Goal: Task Accomplishment & Management: Complete application form

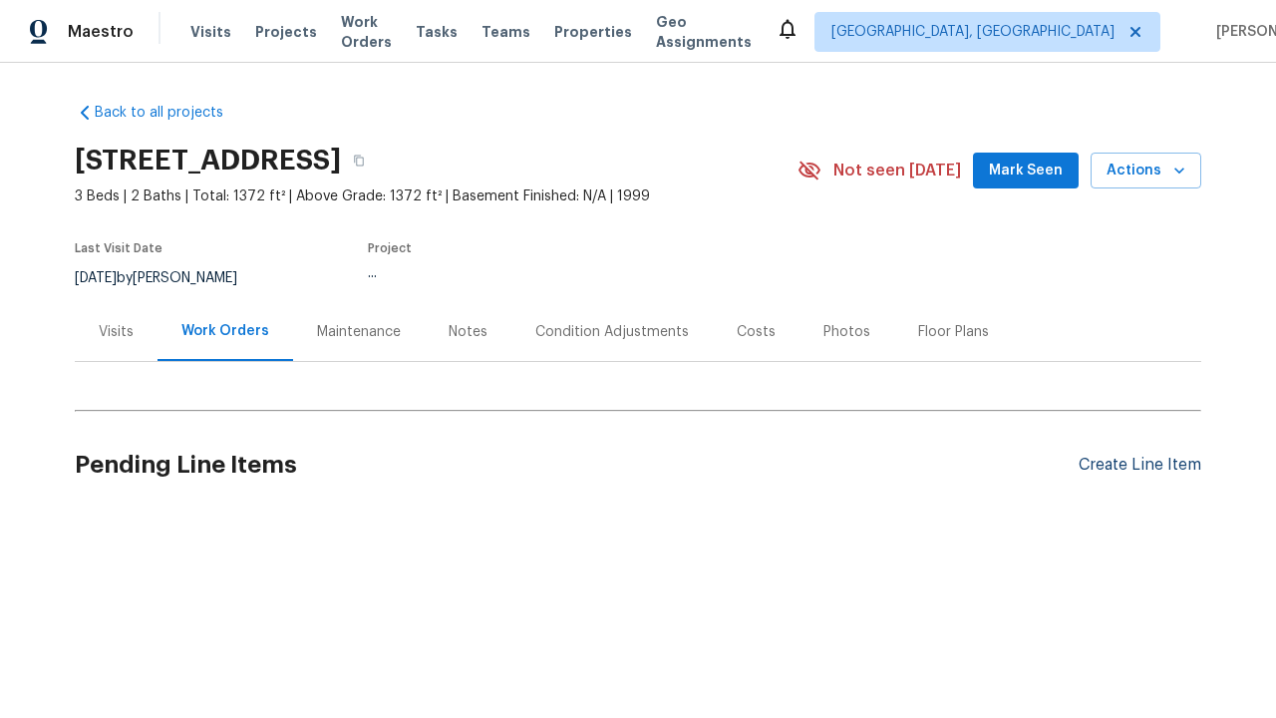
click at [1140, 465] on div "Create Line Item" at bounding box center [1140, 465] width 123 height 19
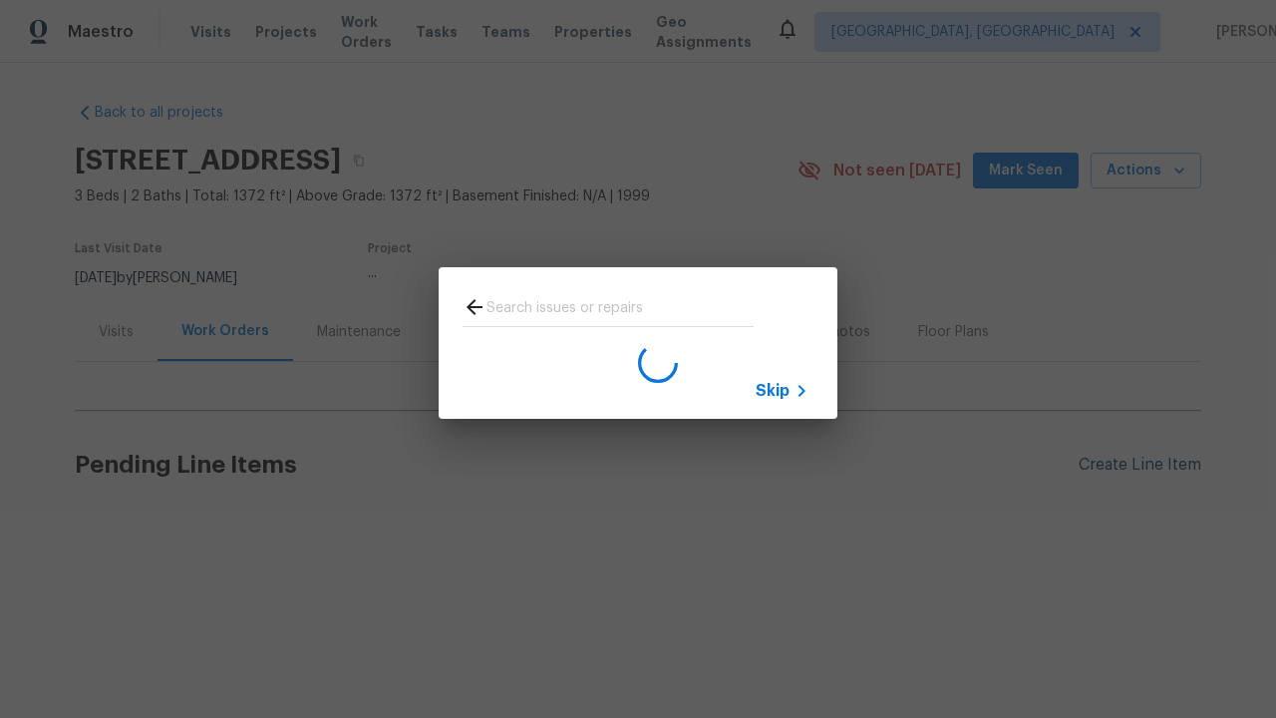
click at [773, 390] on span "Skip" at bounding box center [773, 391] width 34 height 20
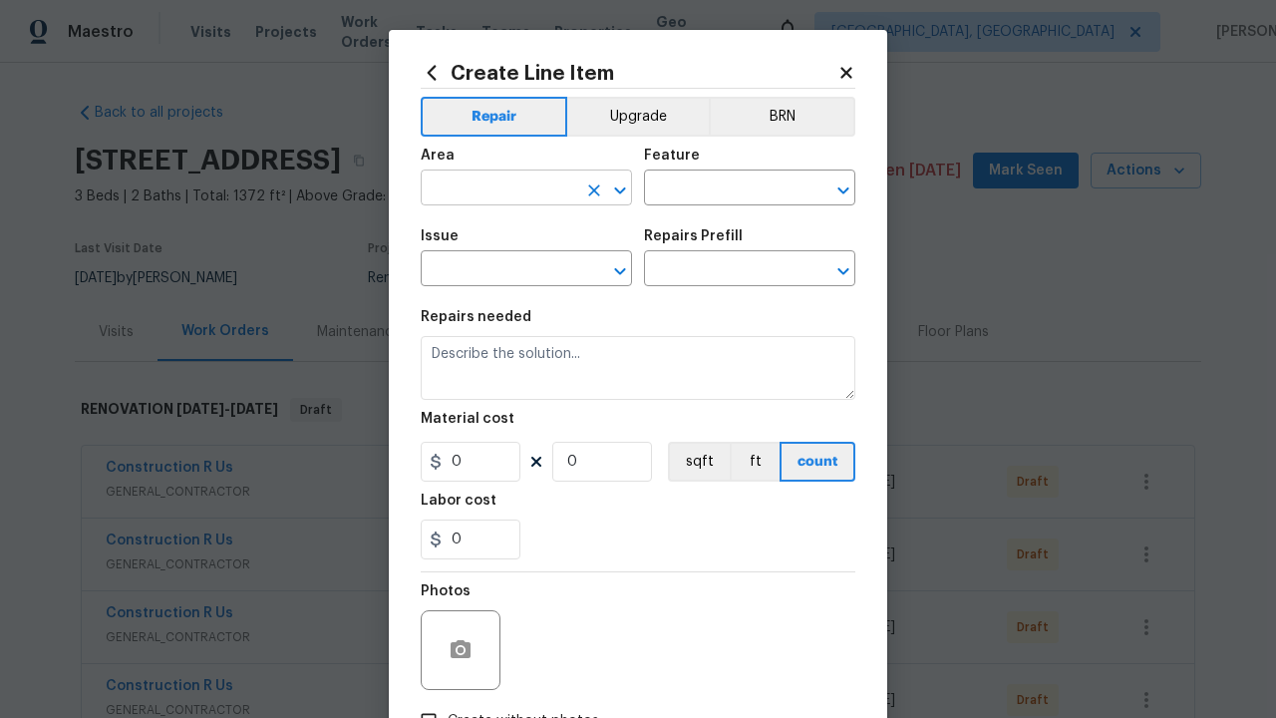
click at [499, 189] on input "text" at bounding box center [499, 190] width 156 height 31
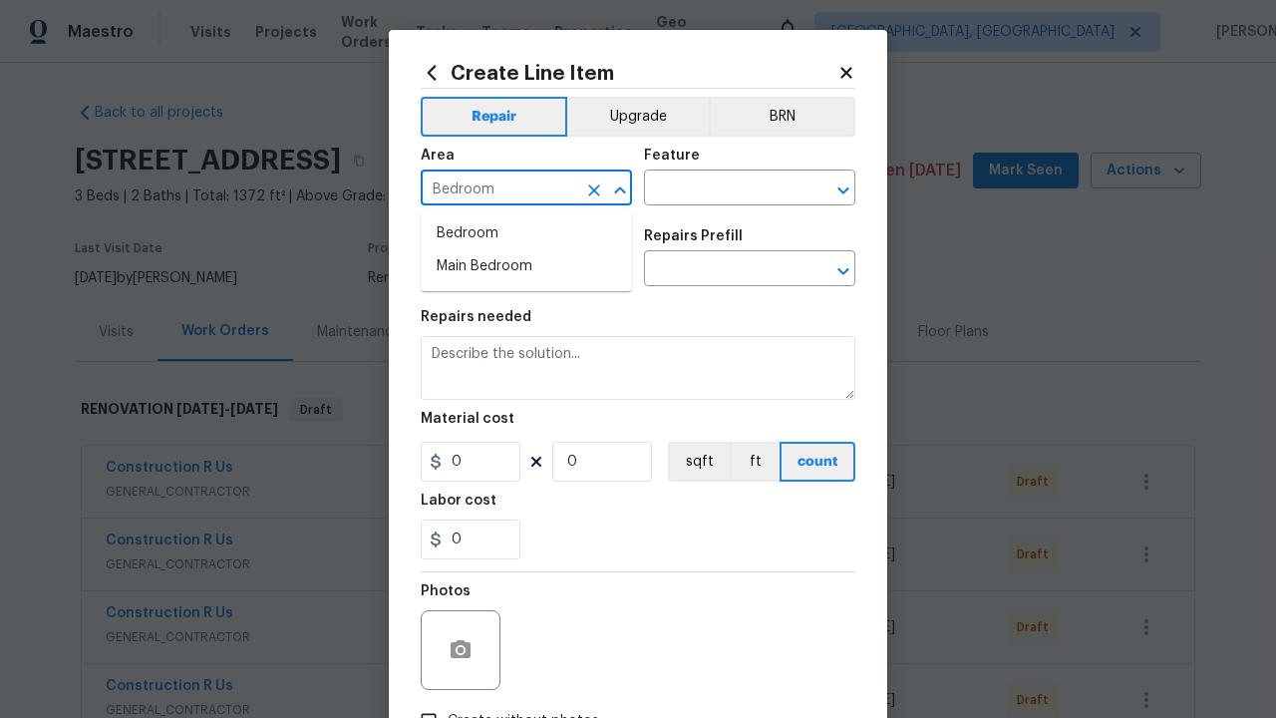
click at [527, 233] on li "Bedroom" at bounding box center [526, 233] width 211 height 33
type input "Bedroom"
click at [722, 189] on input "text" at bounding box center [722, 190] width 156 height 31
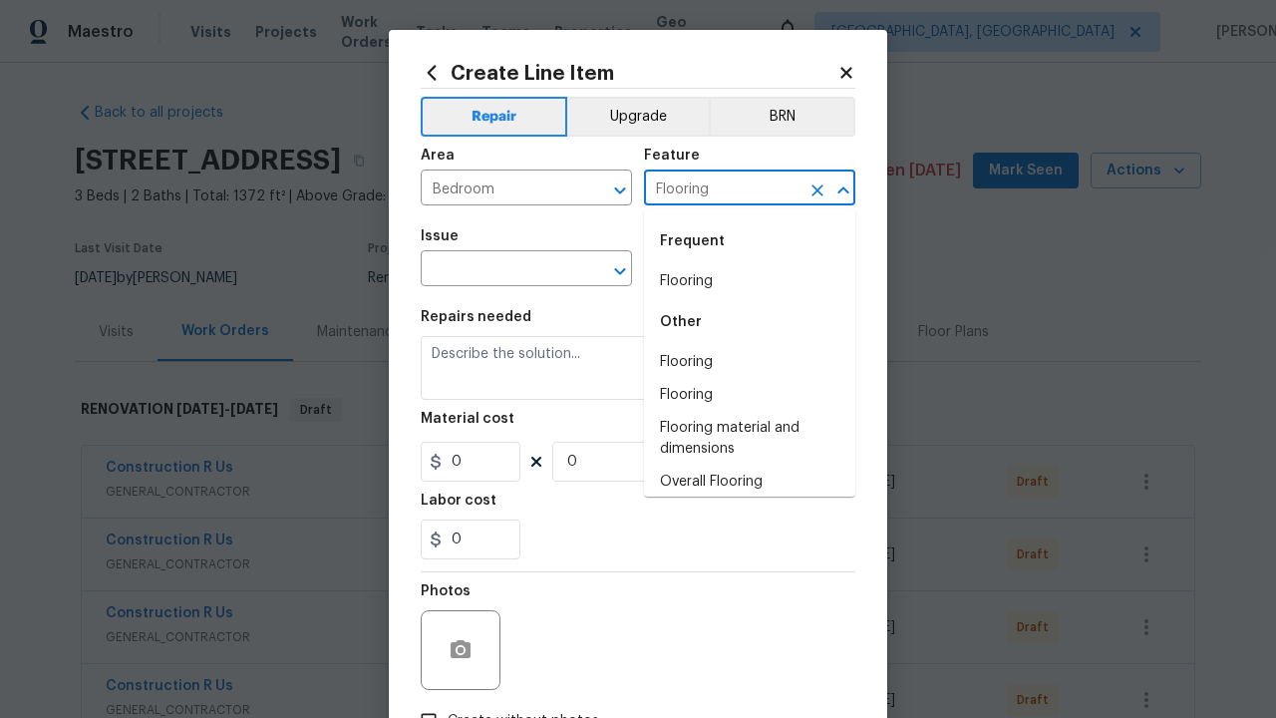
click at [750, 281] on li "Flooring" at bounding box center [749, 281] width 211 height 33
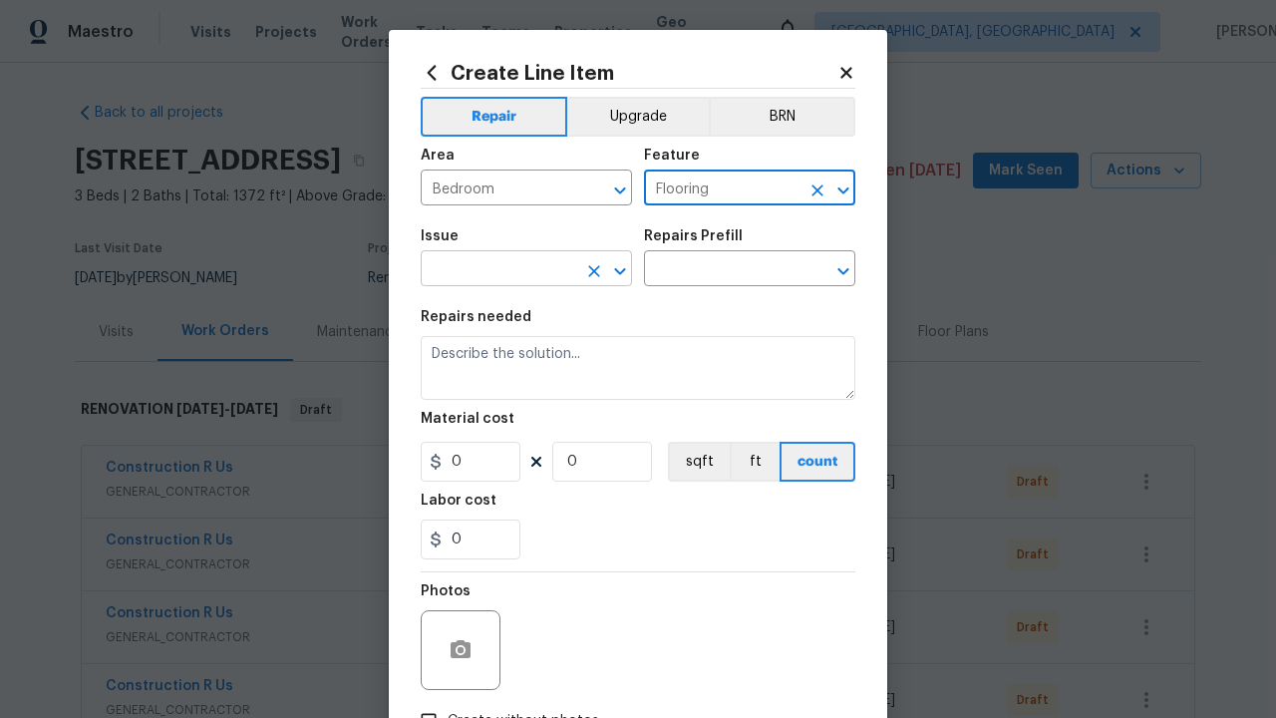
type input "Flooring"
click at [499, 270] on input "text" at bounding box center [499, 270] width 156 height 31
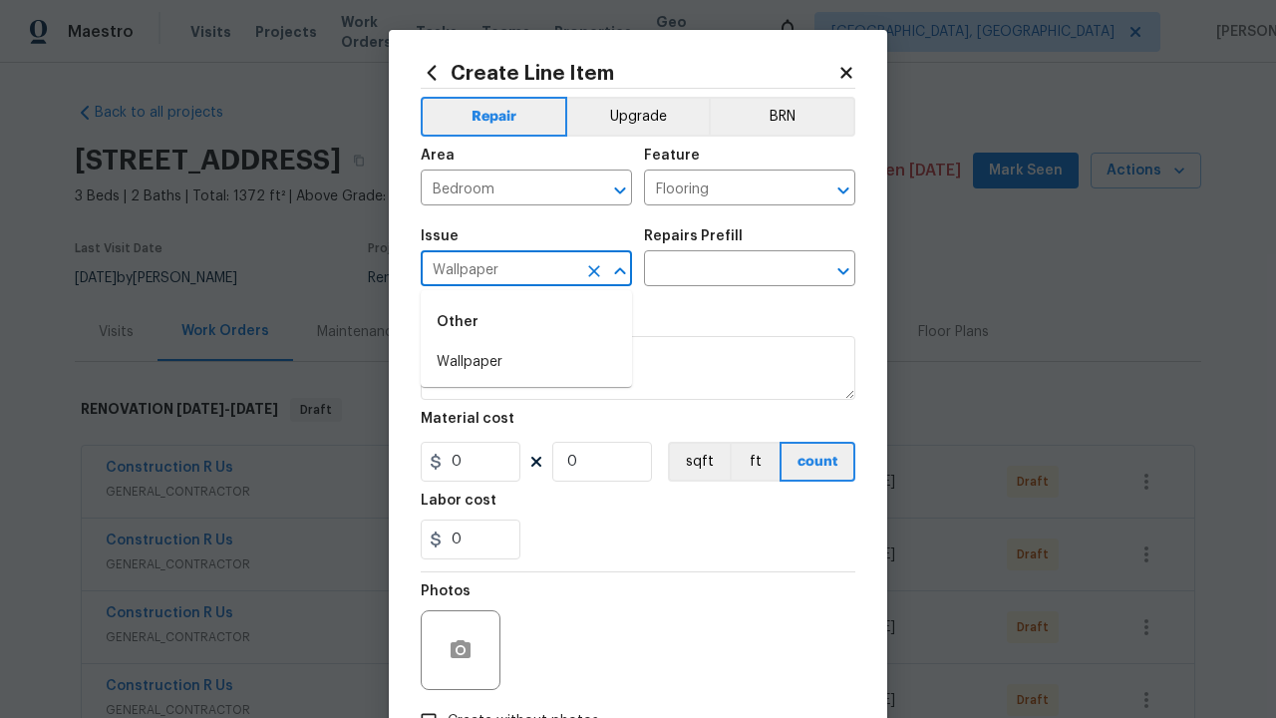
click at [527, 362] on li "Wallpaper" at bounding box center [526, 362] width 211 height 33
type input "Wallpaper"
click at [722, 270] on input "text" at bounding box center [722, 270] width 156 height 31
type input "Walls and Ceiling"
type input "Remove decals $20.00"
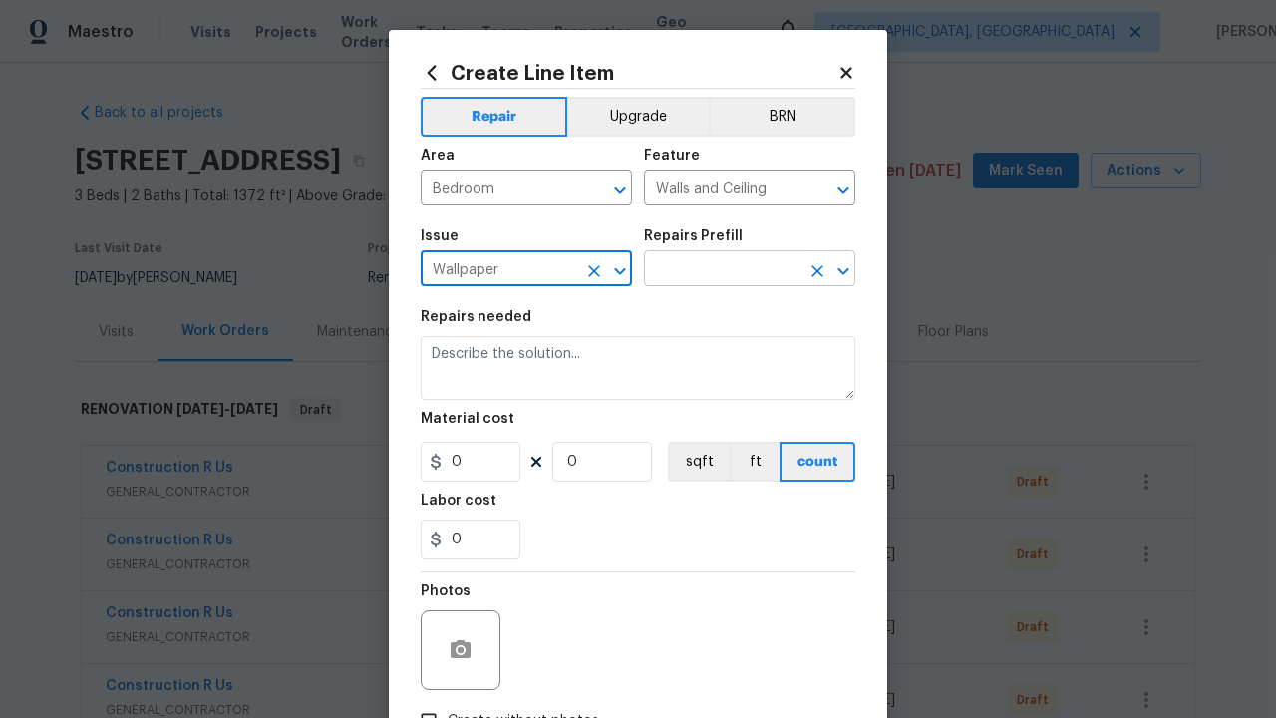
type textarea "Remove decals from door/wall/ceiling"
type input "20"
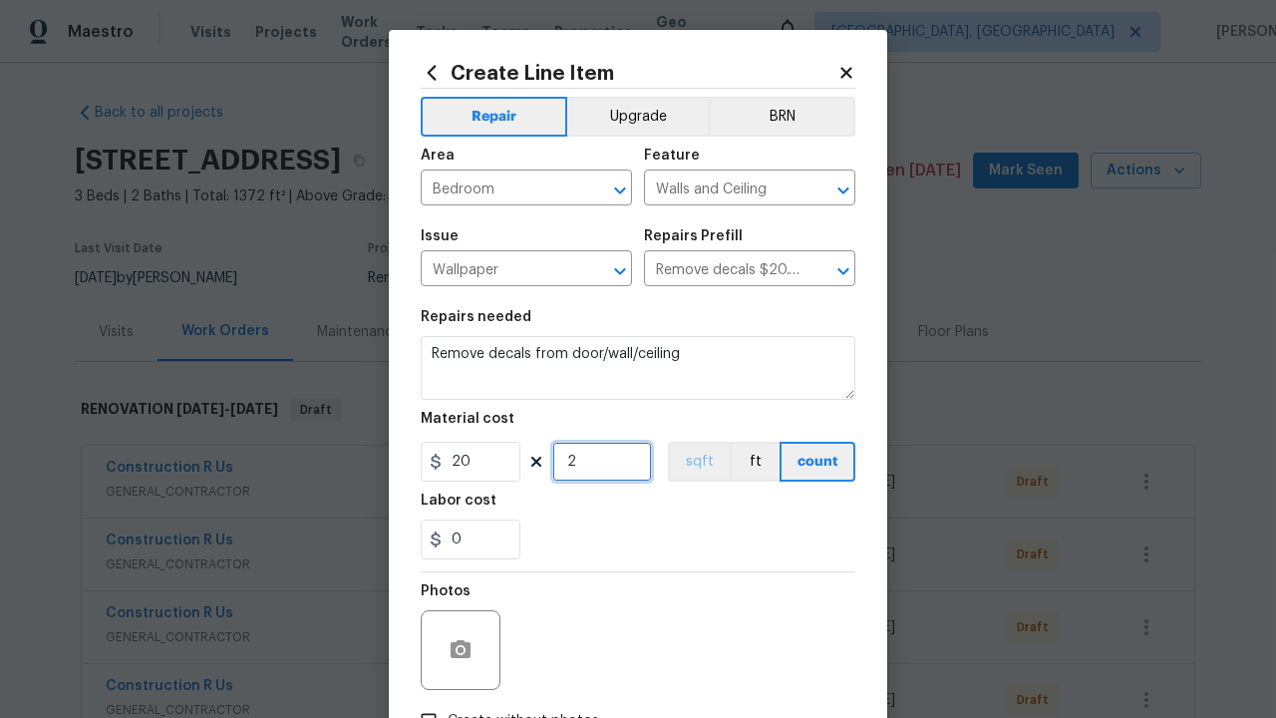
type input "2"
click at [697, 462] on button "sqft" at bounding box center [699, 462] width 62 height 40
click at [429, 702] on input "Create without photos" at bounding box center [429, 721] width 38 height 38
checkbox input "true"
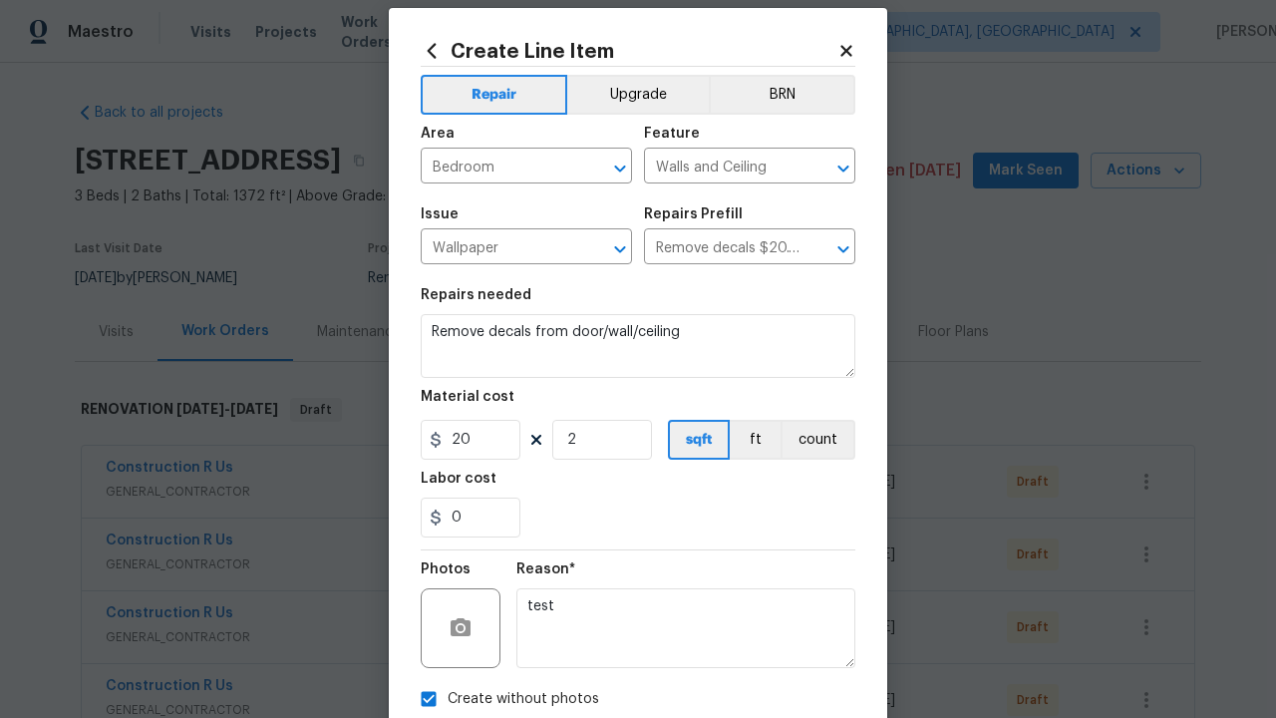
type textarea "test"
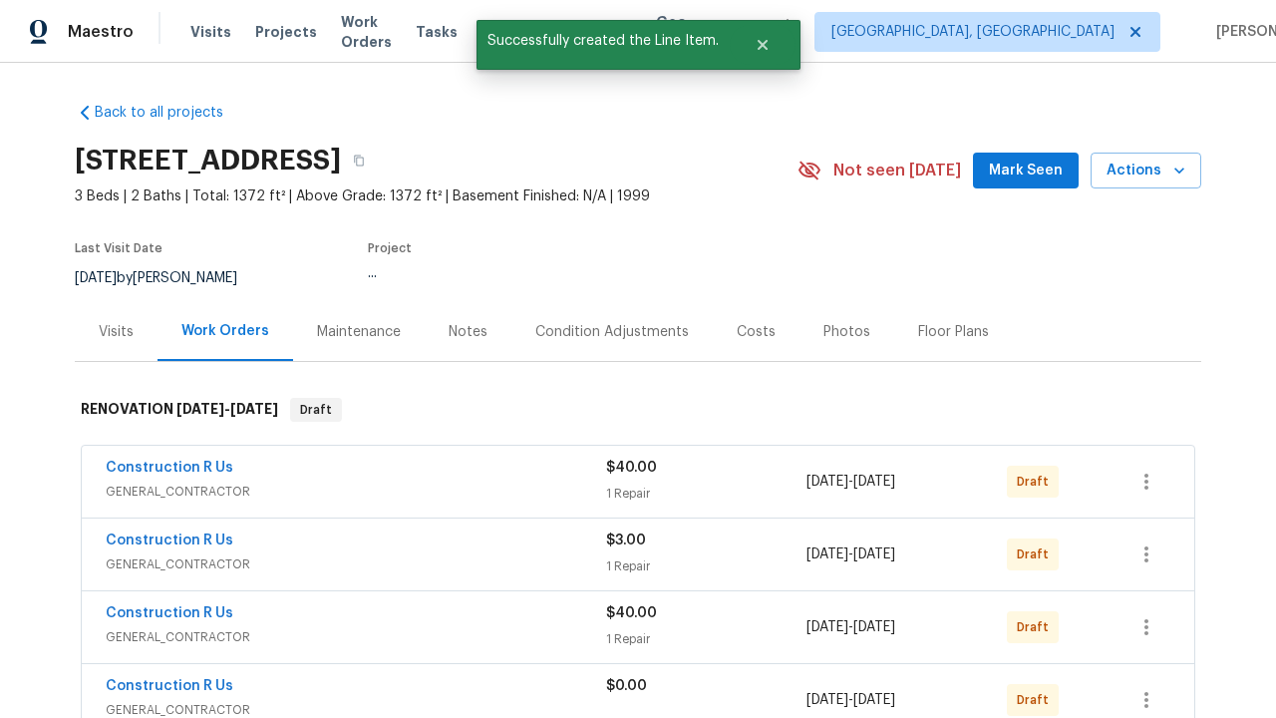
checkbox input "true"
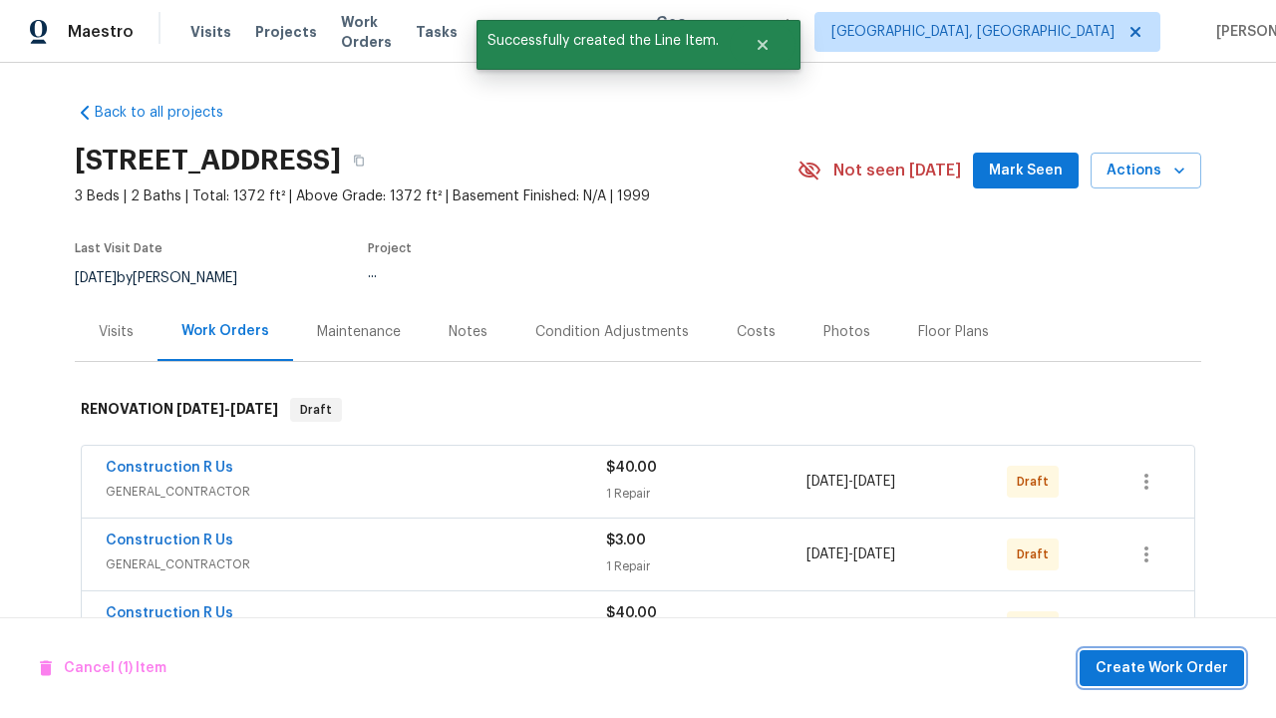
click at [1166, 667] on span "Create Work Order" at bounding box center [1162, 668] width 133 height 25
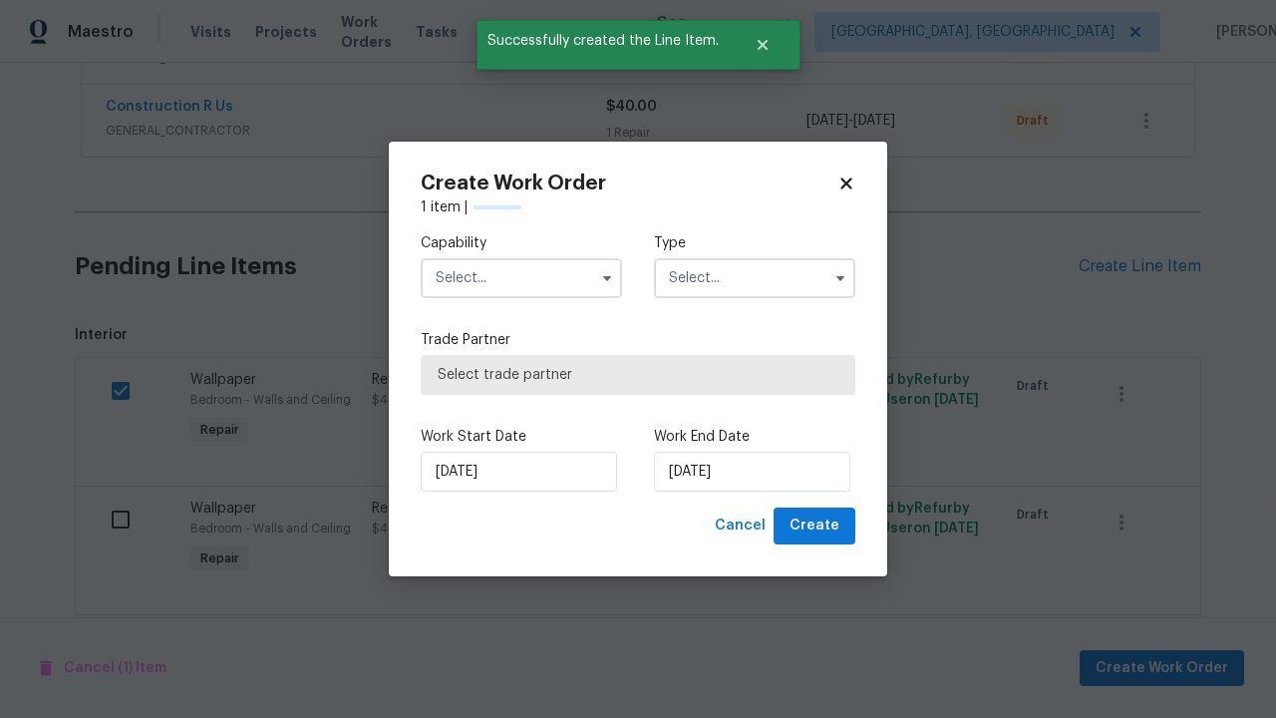
click at [522, 278] on input "text" at bounding box center [521, 278] width 201 height 40
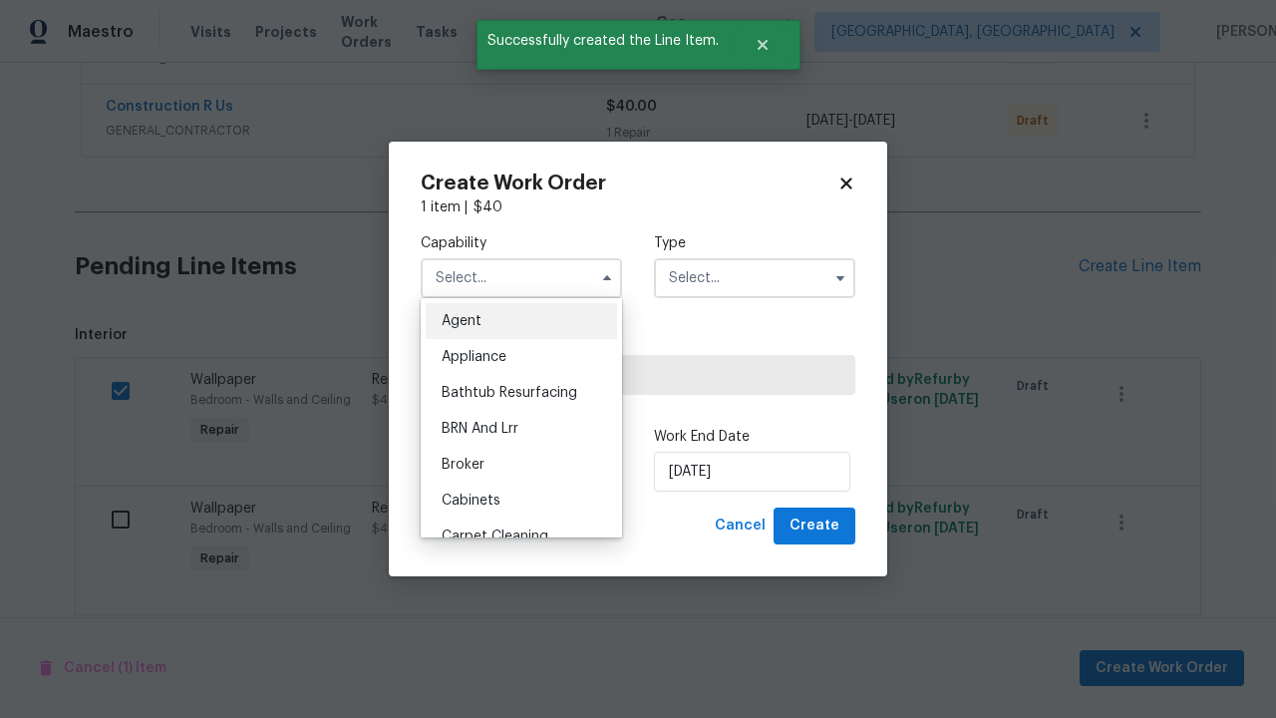
type input "General Contractor"
click at [755, 258] on input "text" at bounding box center [754, 278] width 201 height 40
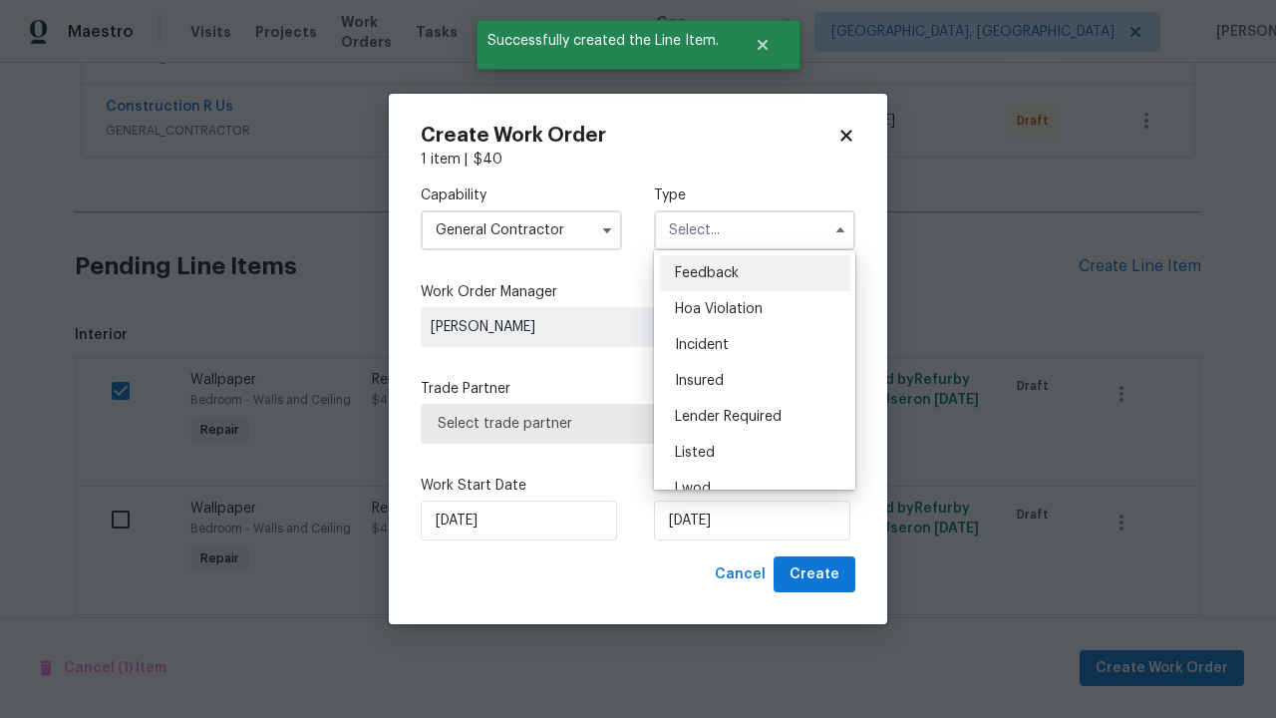
click at [711, 589] on span "Renovation" at bounding box center [712, 596] width 74 height 14
type input "Renovation"
click at [623, 423] on span "Select trade partner" at bounding box center [638, 424] width 401 height 20
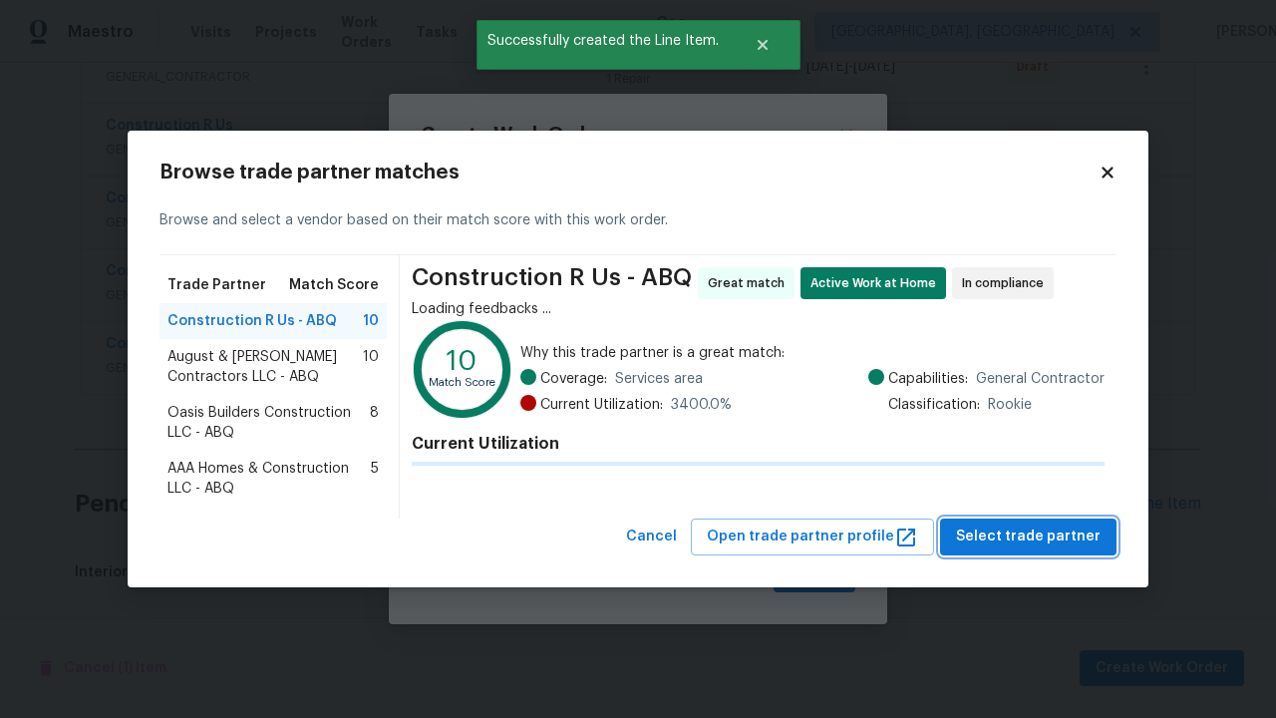
click at [1034, 536] on span "Select trade partner" at bounding box center [1028, 537] width 145 height 25
click at [817, 574] on span "Create" at bounding box center [815, 574] width 50 height 25
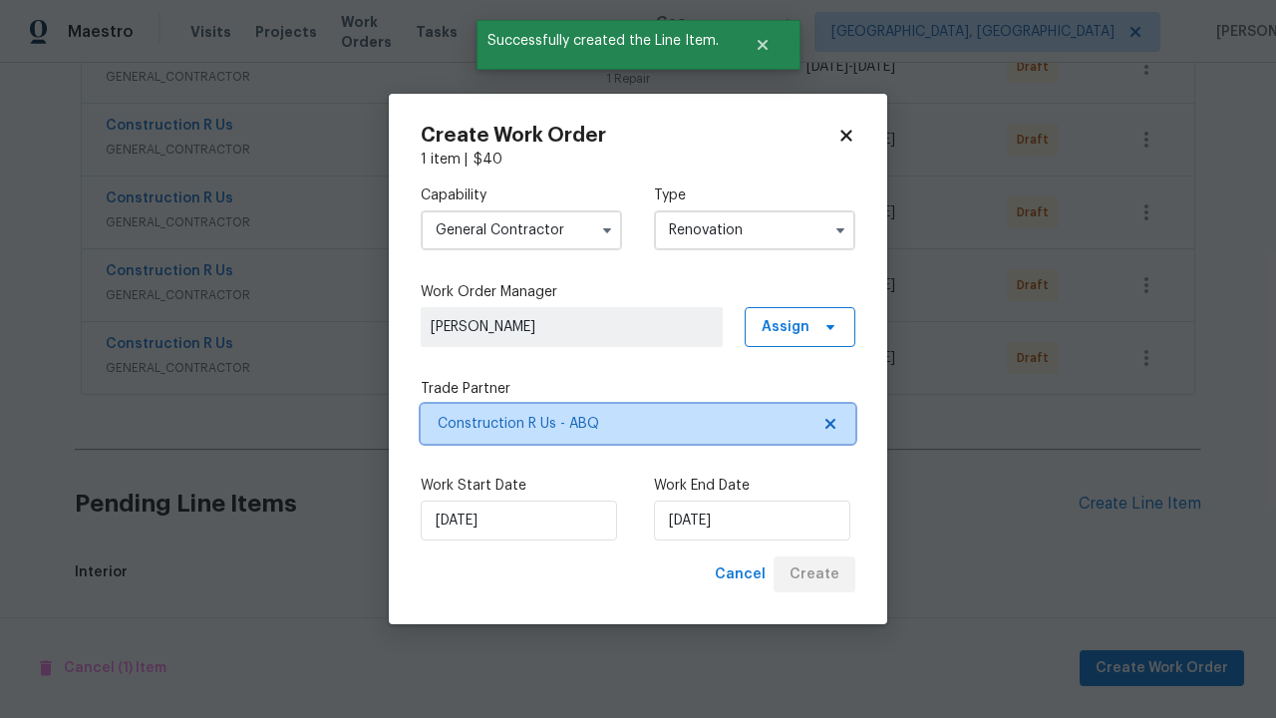
scroll to position [2763, 0]
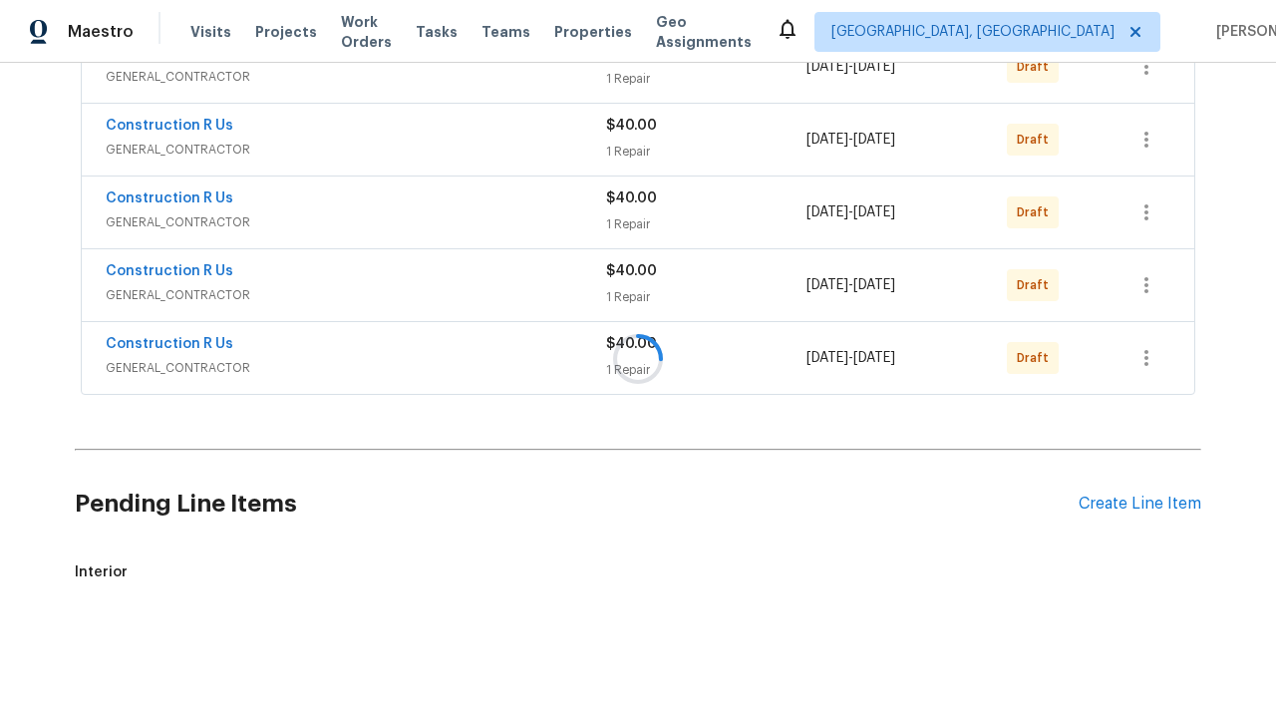
scroll to position [2263, 0]
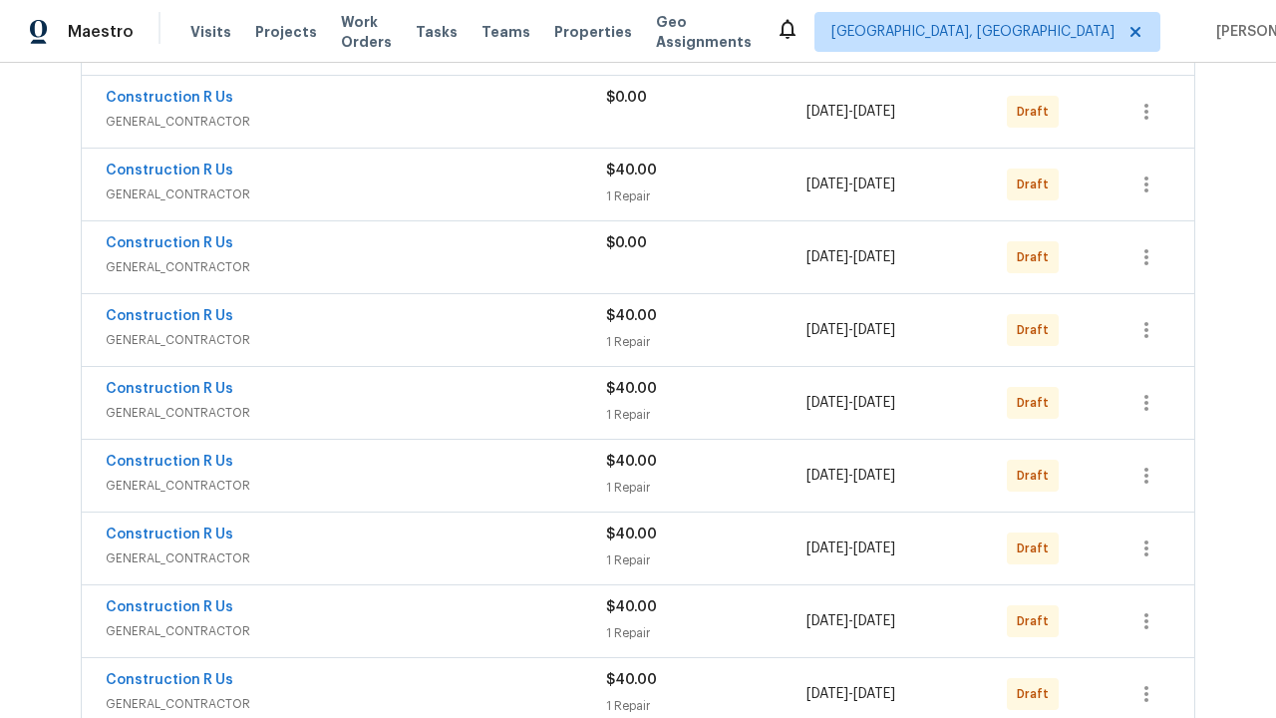
click at [1147, 686] on icon "button" at bounding box center [1147, 694] width 4 height 16
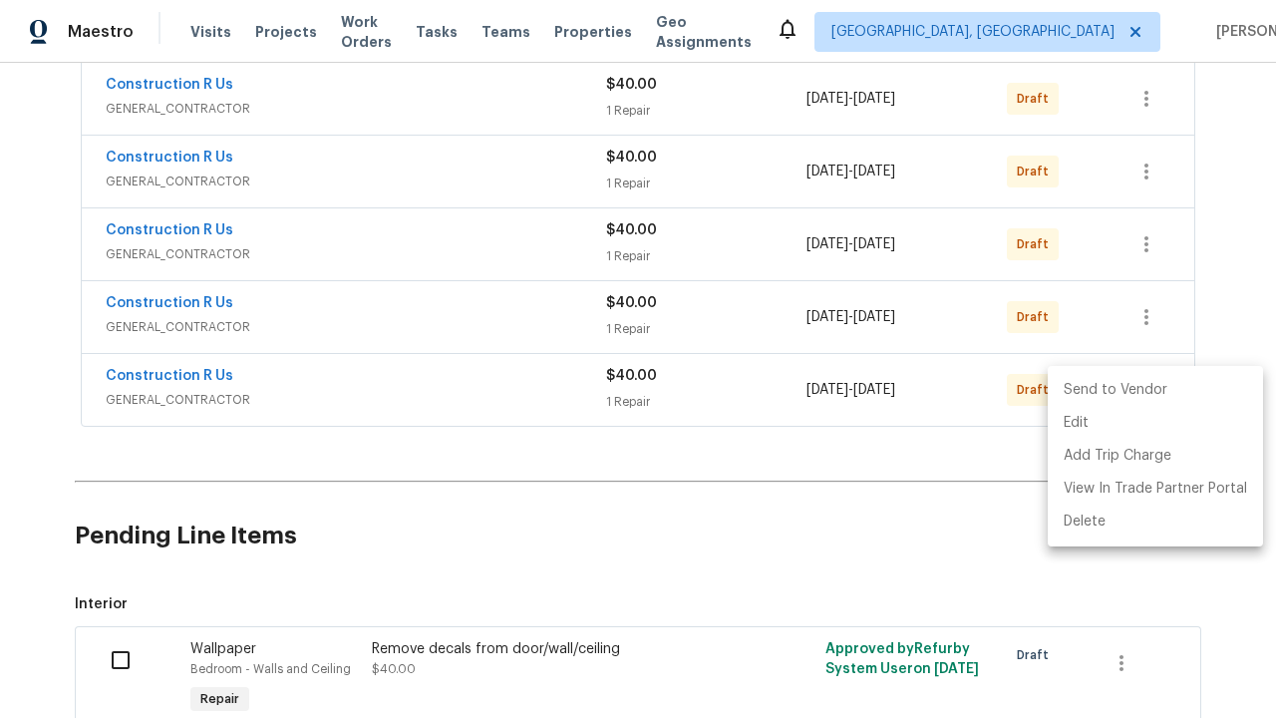
click at [1154, 390] on li "Send to Vendor" at bounding box center [1155, 390] width 215 height 33
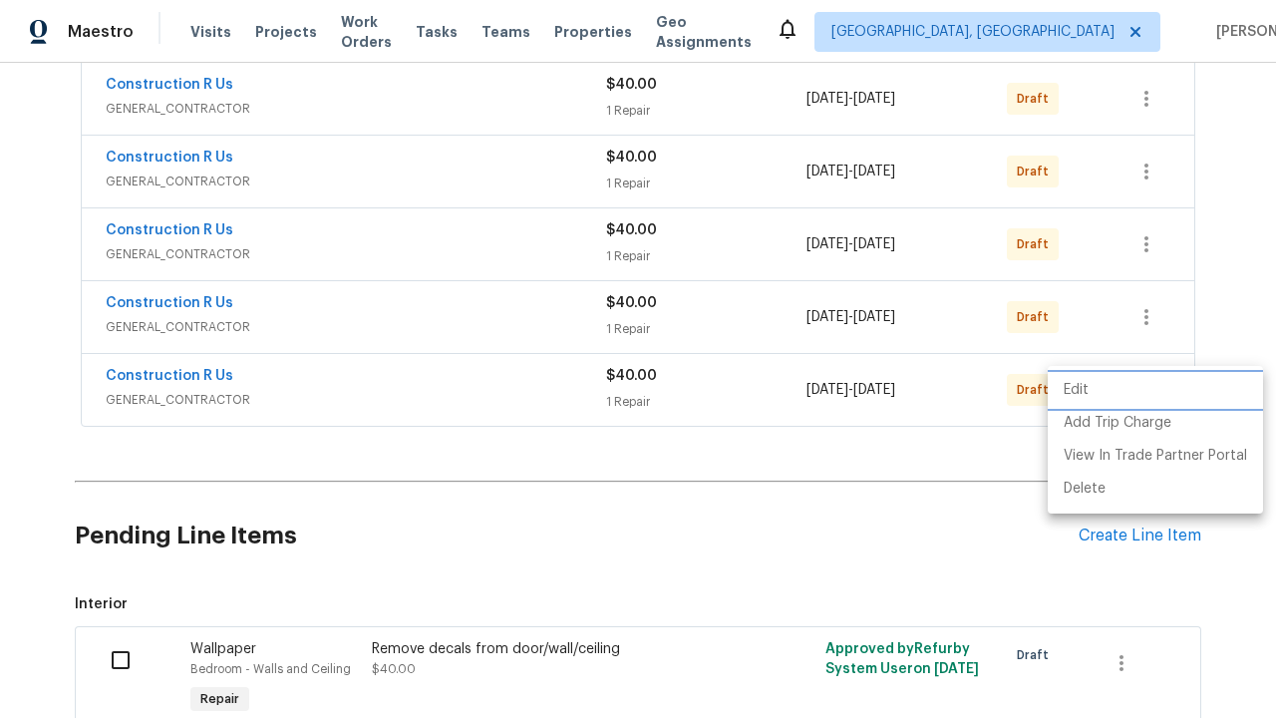
scroll to position [92, 0]
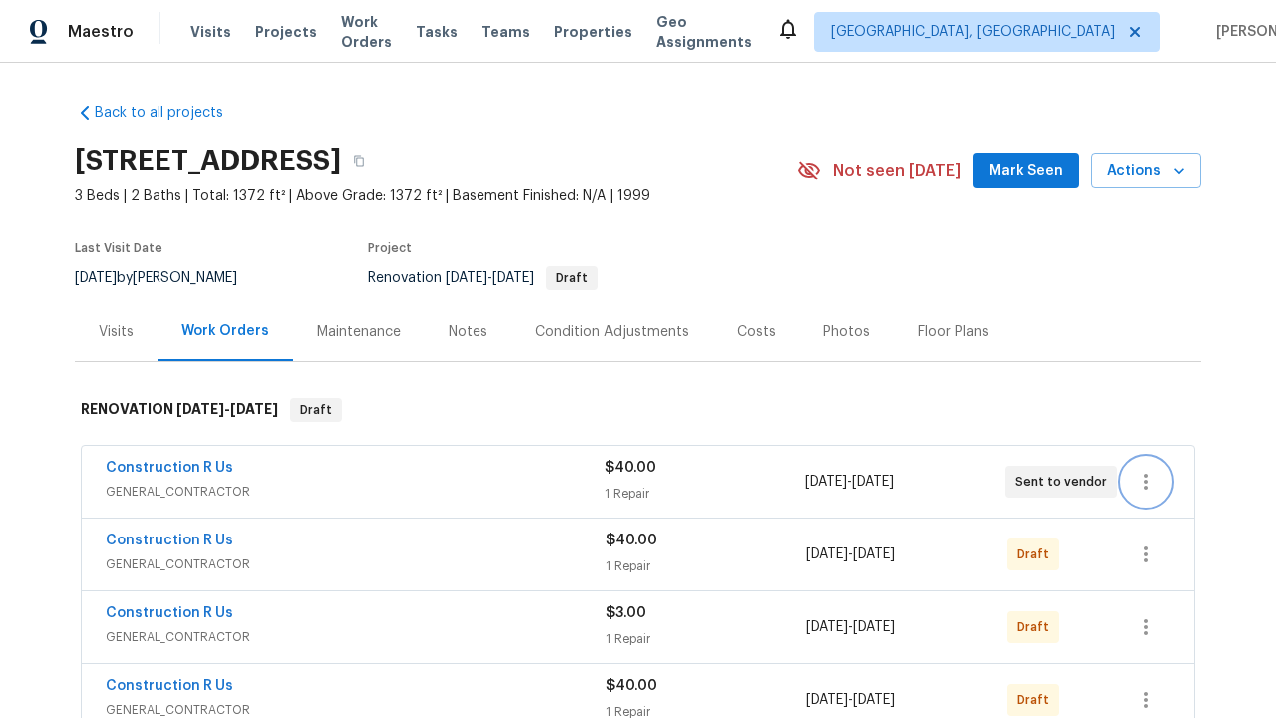
click at [1147, 482] on icon "button" at bounding box center [1147, 482] width 4 height 16
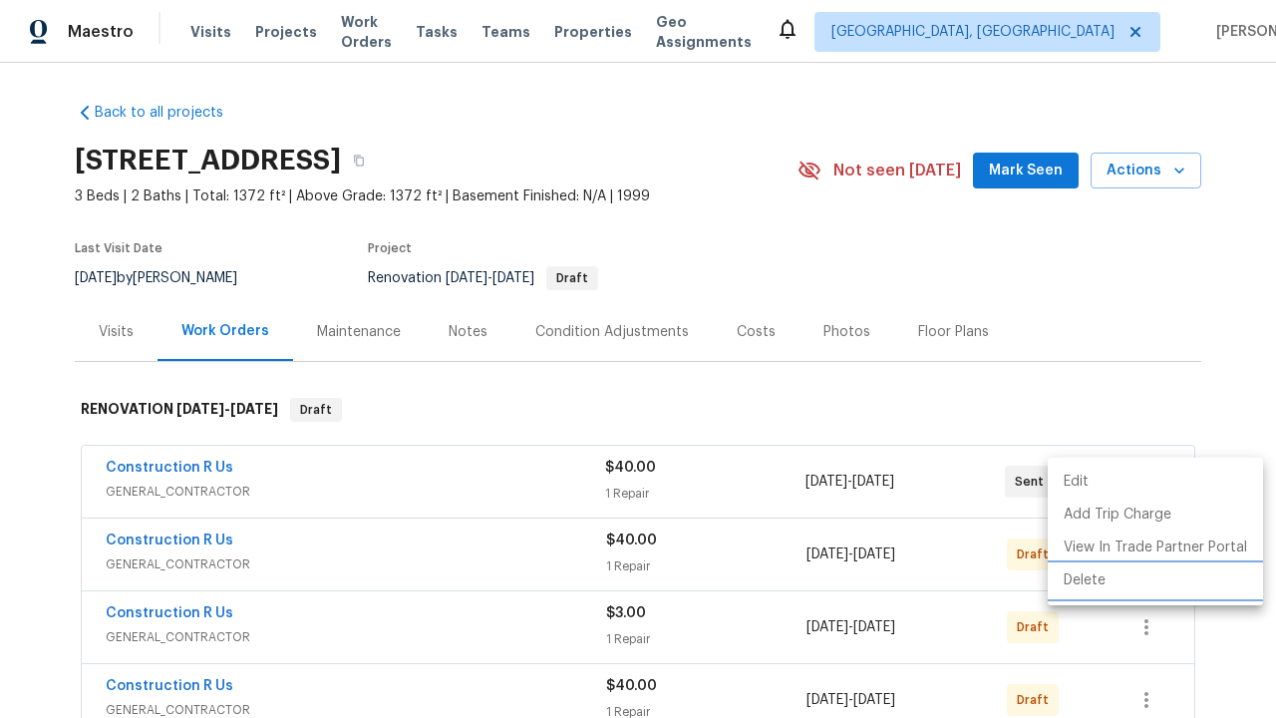
click at [1154, 580] on li "Delete" at bounding box center [1155, 580] width 215 height 33
